Goal: Information Seeking & Learning: Understand process/instructions

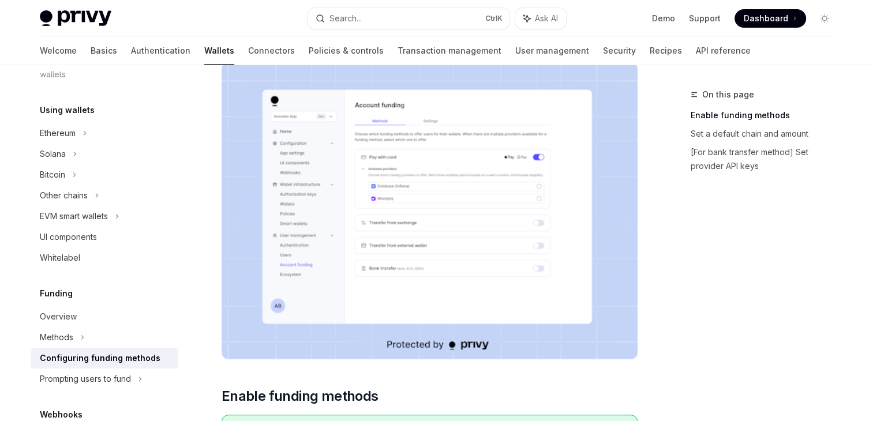
scroll to position [115, 0]
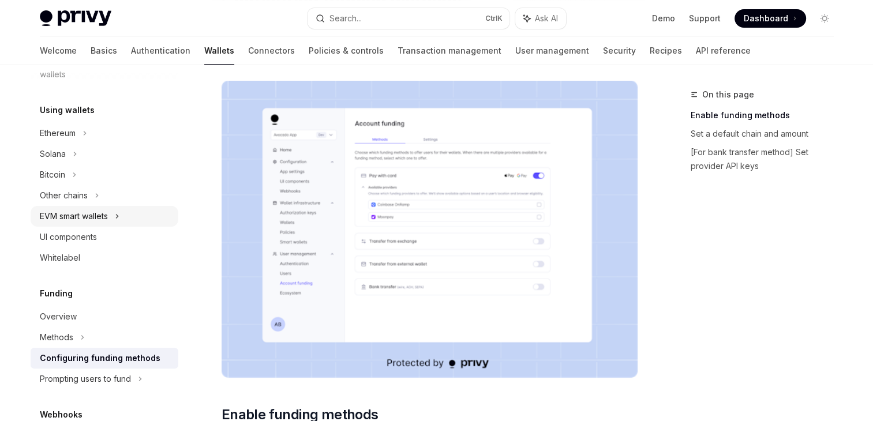
click at [105, 215] on div "EVM smart wallets" at bounding box center [74, 216] width 68 height 14
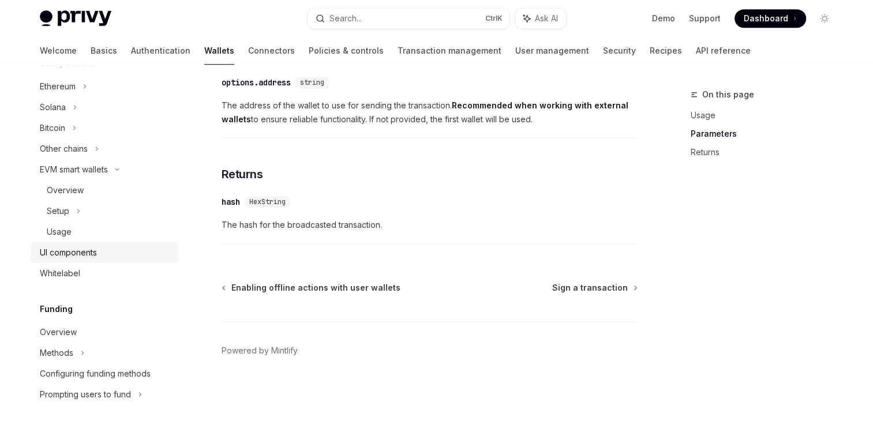
scroll to position [372, 0]
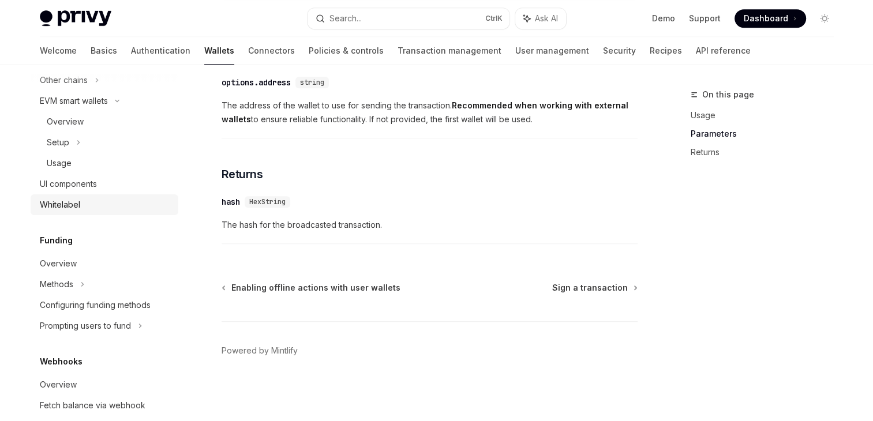
click at [98, 203] on div "Whitelabel" at bounding box center [106, 205] width 132 height 14
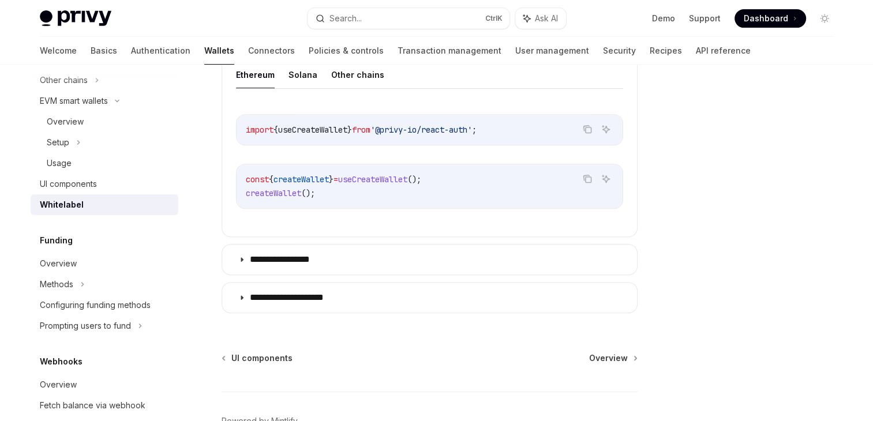
scroll to position [392, 0]
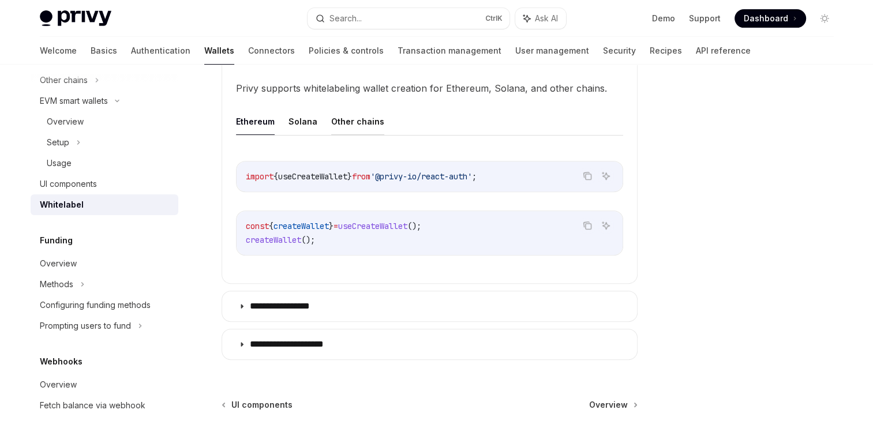
click at [358, 118] on button "Other chains" at bounding box center [357, 121] width 53 height 27
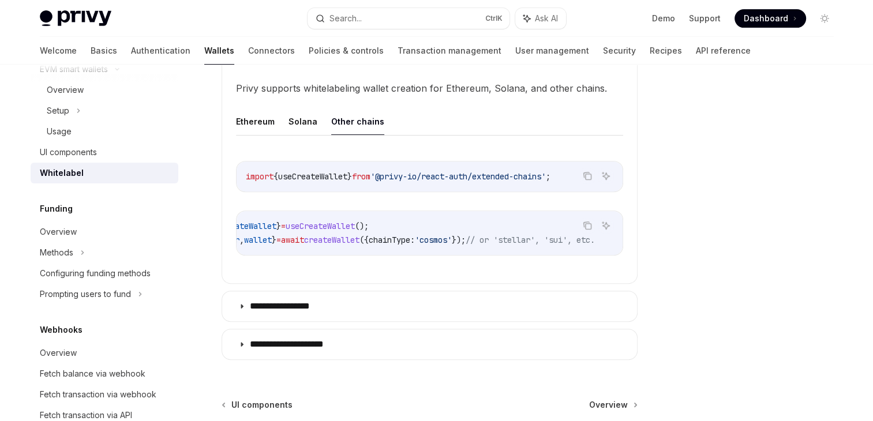
scroll to position [430, 0]
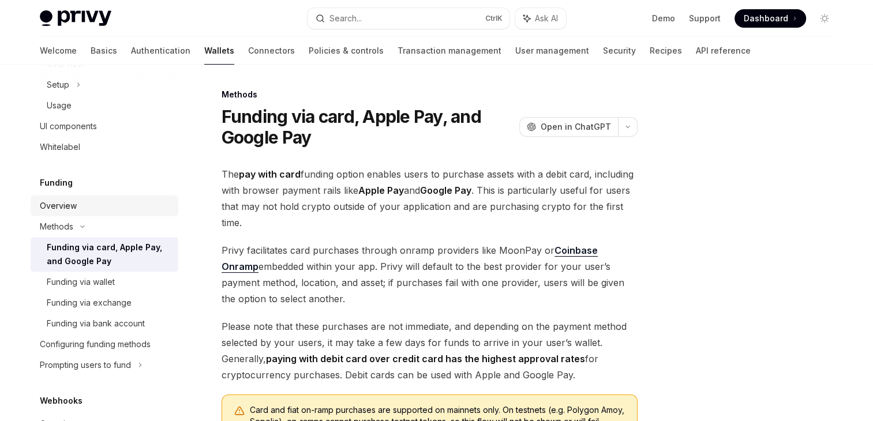
click at [58, 204] on div "Overview" at bounding box center [58, 206] width 37 height 14
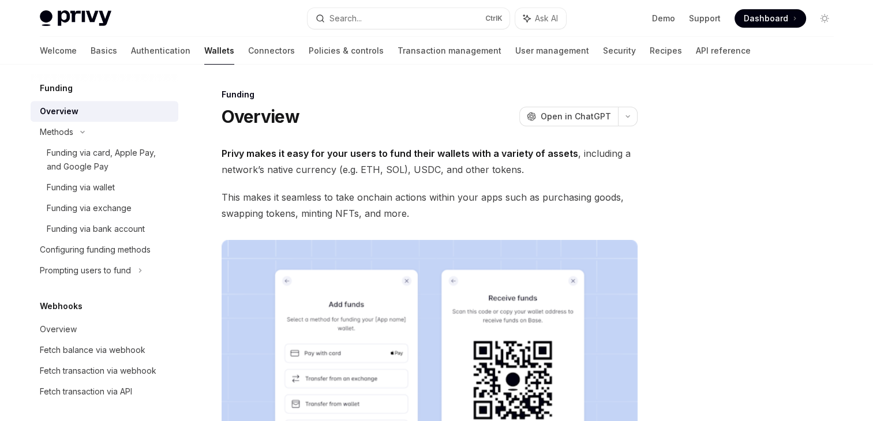
scroll to position [545, 0]
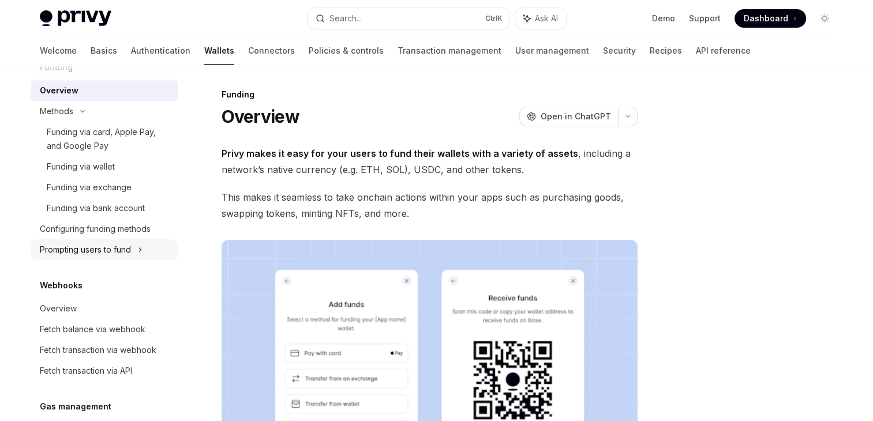
type textarea "*"
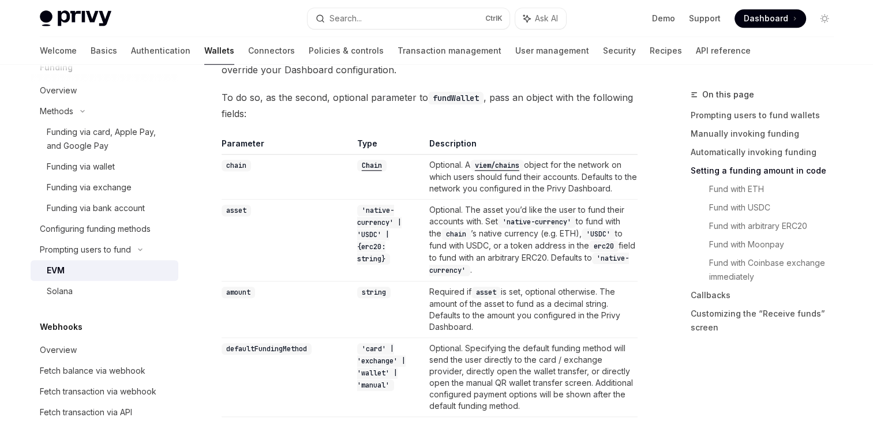
scroll to position [981, 0]
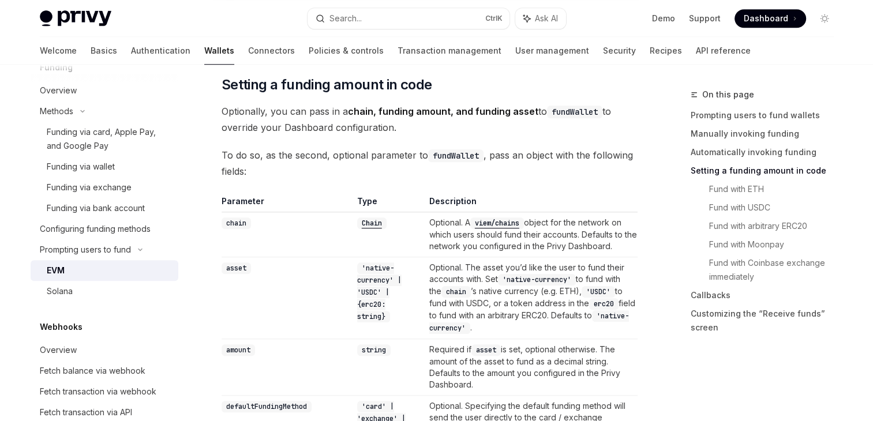
click at [508, 222] on code "viem/chains" at bounding box center [497, 224] width 54 height 12
